Goal: Browse casually

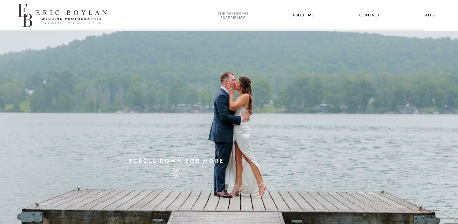
click at [245, 16] on nav "the wedding experience" at bounding box center [233, 16] width 33 height 8
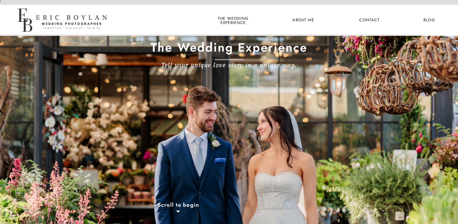
click at [305, 20] on nav "About Me" at bounding box center [303, 20] width 29 height 8
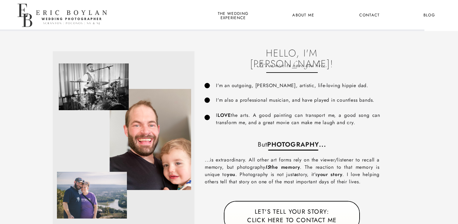
click at [429, 12] on nav "Blog" at bounding box center [429, 16] width 22 height 8
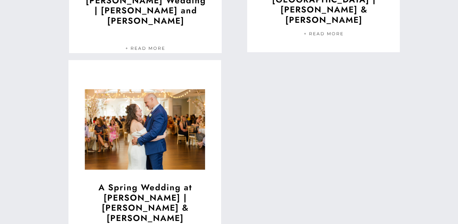
scroll to position [1427, 0]
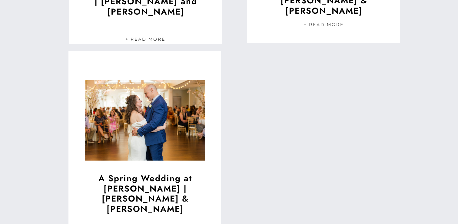
click at [135, 164] on img at bounding box center [145, 120] width 120 height 90
click at [144, 157] on img at bounding box center [145, 120] width 120 height 90
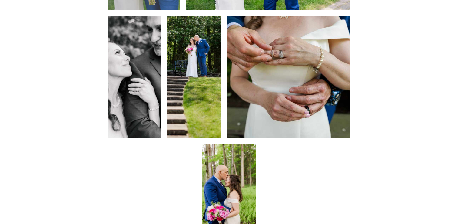
scroll to position [1364, 0]
